Goal: Task Accomplishment & Management: Manage account settings

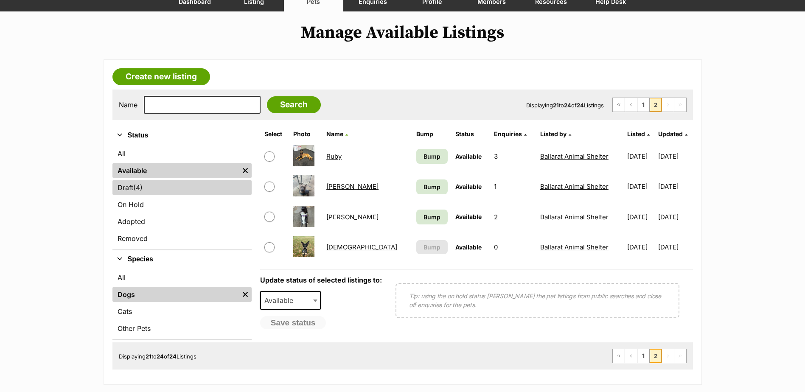
click at [139, 190] on span "(4)" at bounding box center [137, 187] width 9 height 10
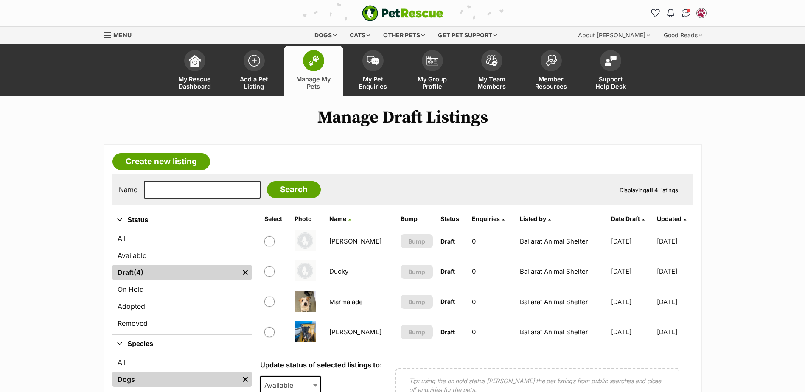
click at [344, 301] on link "Marmalade" at bounding box center [346, 302] width 34 height 8
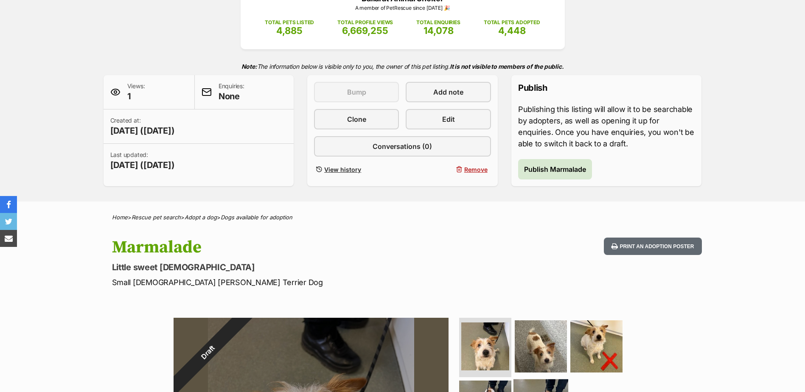
scroll to position [127, 0]
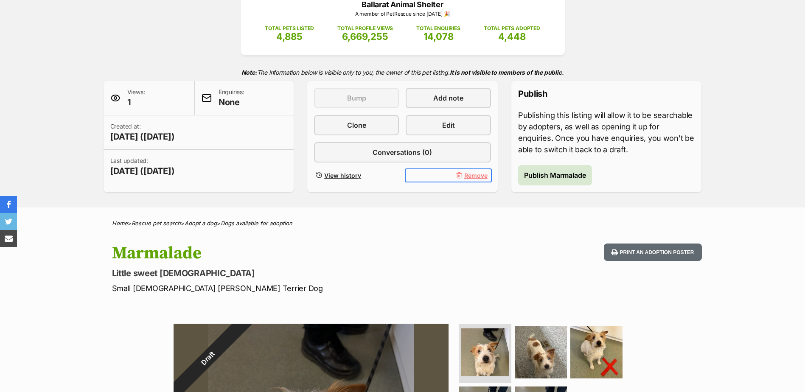
click at [471, 174] on span "Remove" at bounding box center [475, 175] width 23 height 9
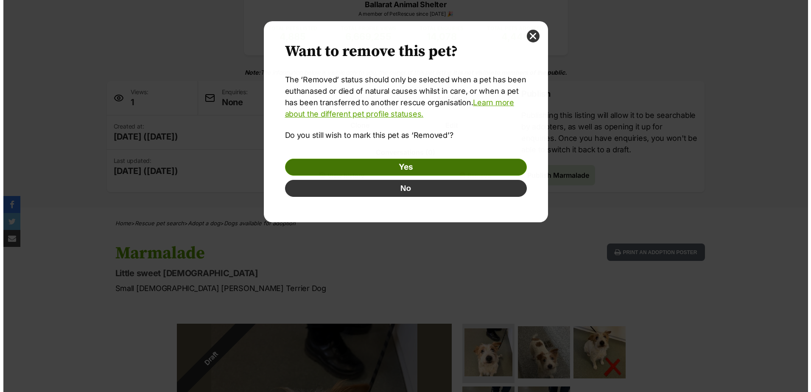
scroll to position [0, 0]
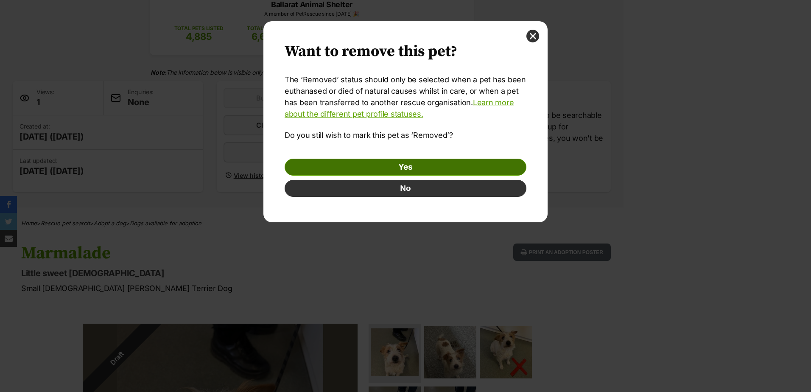
click at [441, 164] on link "Yes" at bounding box center [406, 167] width 242 height 17
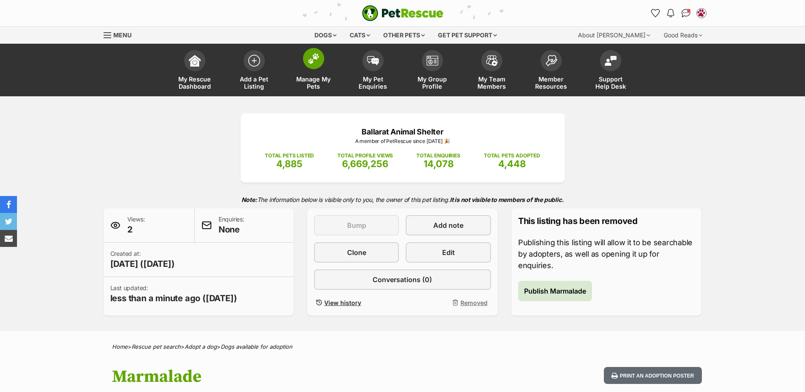
click at [316, 62] on img at bounding box center [314, 58] width 12 height 11
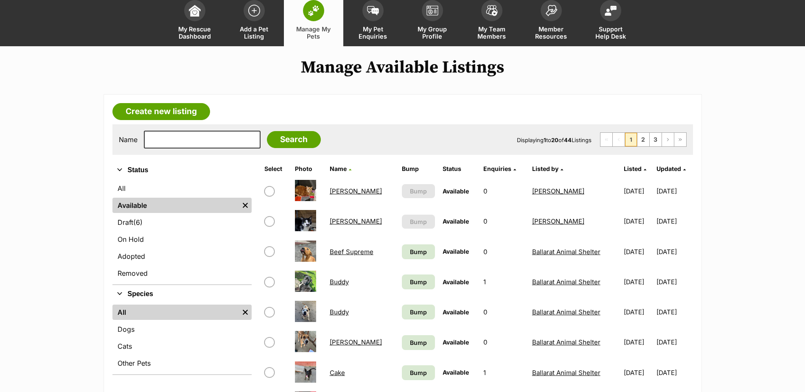
scroll to position [127, 0]
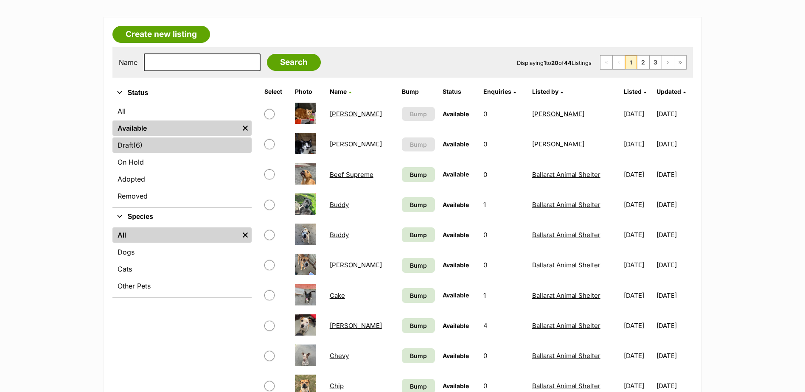
click at [140, 143] on span "(6)" at bounding box center [137, 145] width 9 height 10
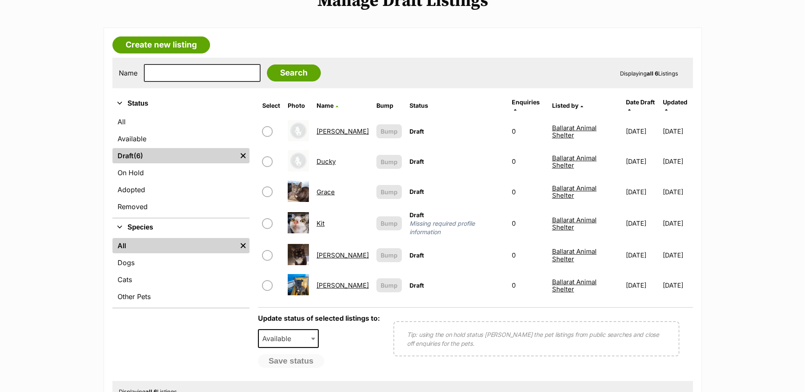
scroll to position [127, 0]
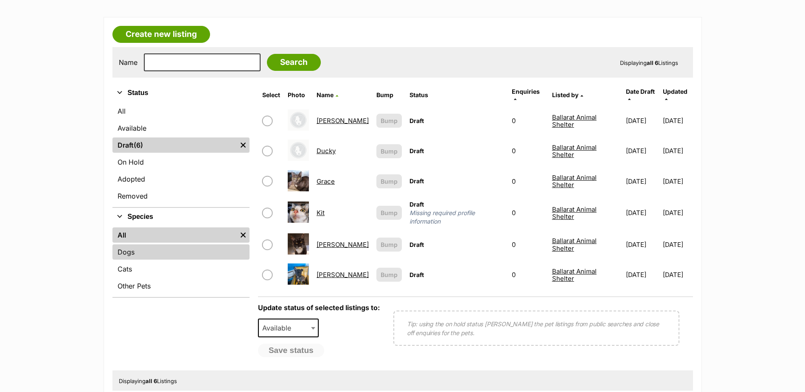
click at [146, 248] on link "Dogs" at bounding box center [180, 251] width 137 height 15
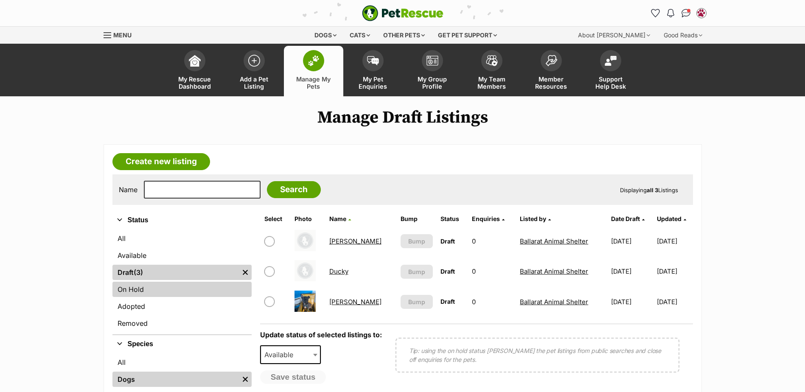
click at [171, 292] on link "On Hold" at bounding box center [181, 289] width 139 height 15
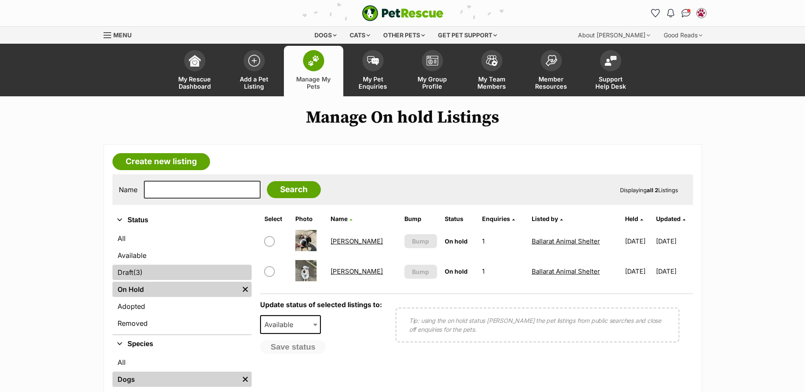
click at [157, 266] on link "Draft (3) Items" at bounding box center [181, 272] width 139 height 15
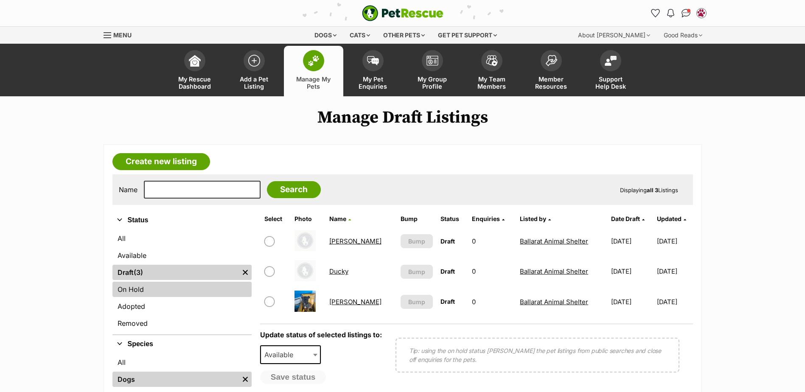
click at [176, 285] on link "On Hold" at bounding box center [181, 289] width 139 height 15
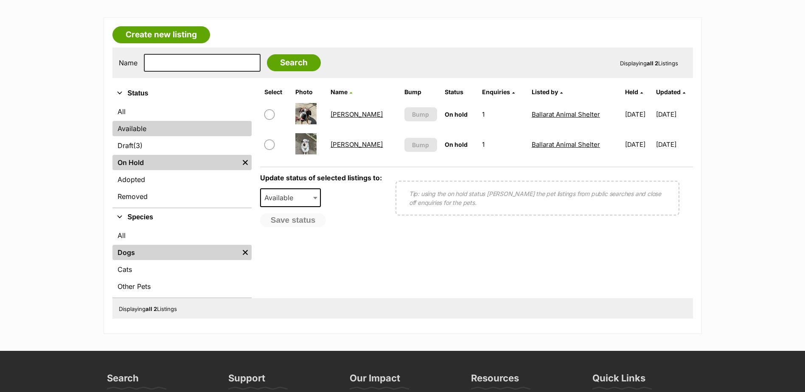
scroll to position [42, 0]
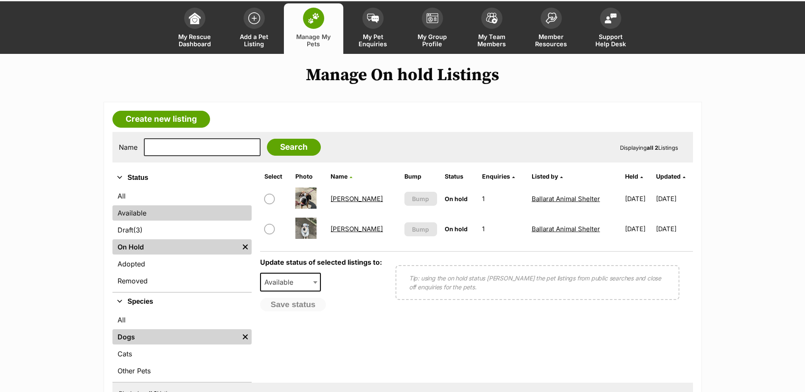
click at [145, 209] on link "Available" at bounding box center [181, 212] width 139 height 15
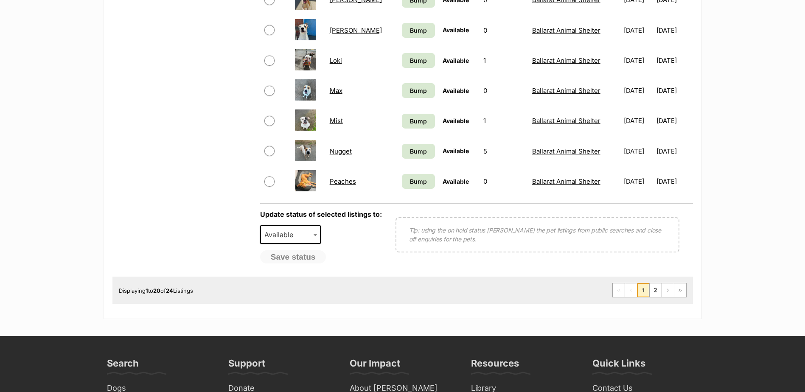
scroll to position [637, 0]
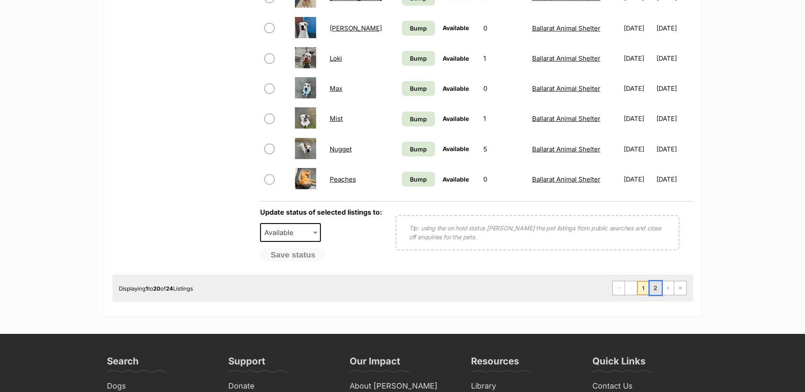
click at [658, 289] on link "2" at bounding box center [656, 288] width 12 height 14
